Goal: Information Seeking & Learning: Learn about a topic

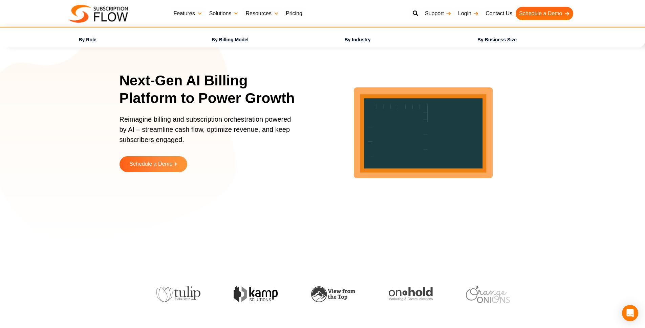
click at [228, 10] on link "Solutions" at bounding box center [224, 14] width 37 height 14
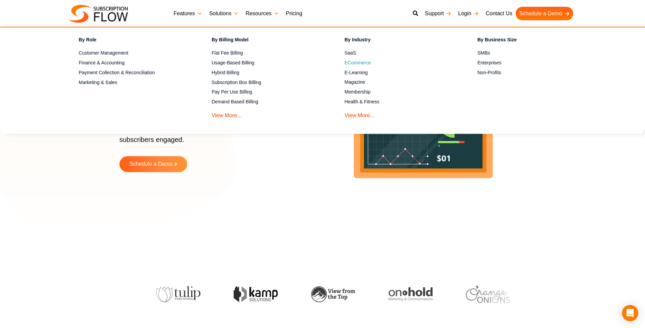
click at [353, 64] on span "ECommerce" at bounding box center [358, 62] width 26 height 7
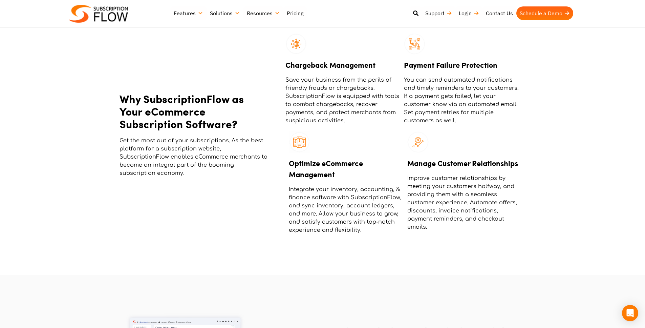
scroll to position [272, 0]
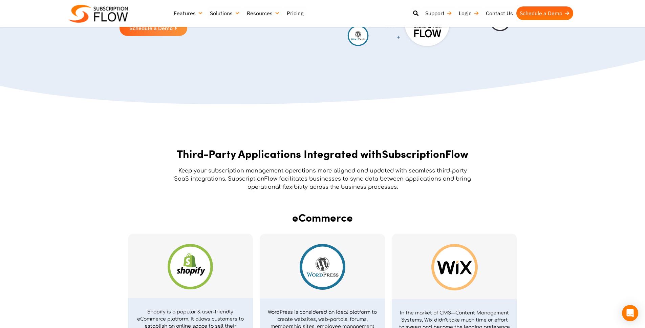
scroll to position [261, 0]
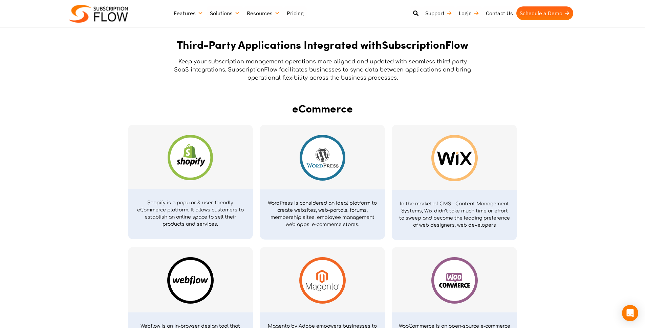
click at [192, 145] on img at bounding box center [190, 157] width 45 height 45
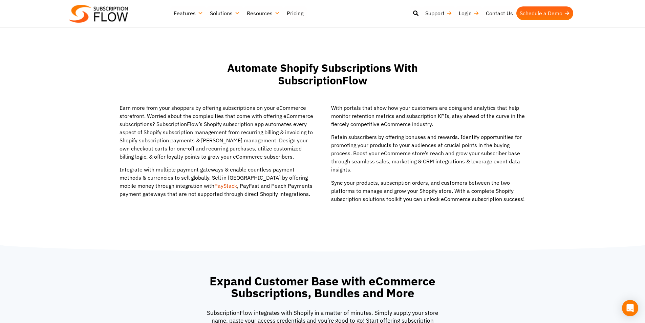
scroll to position [251, 0]
